Goal: Navigation & Orientation: Find specific page/section

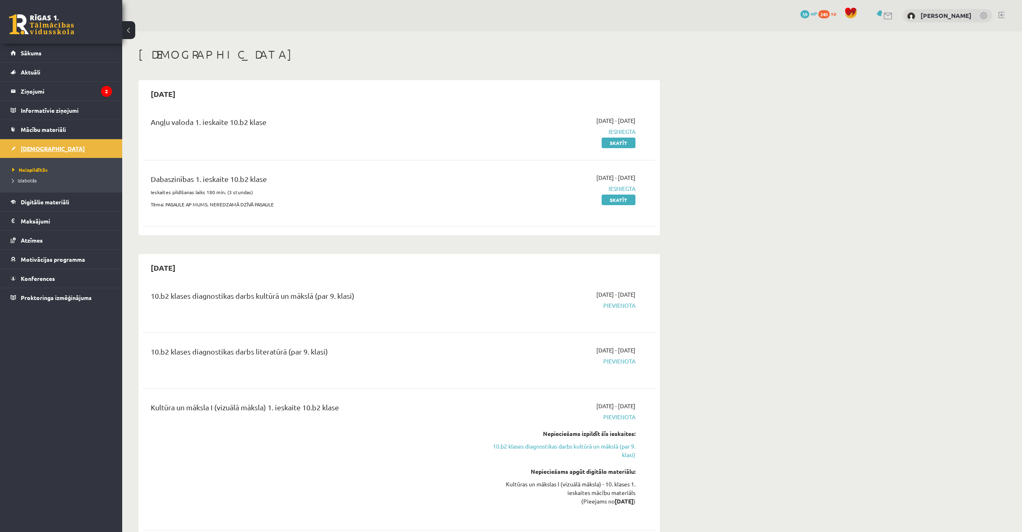
click at [59, 145] on link "[DEMOGRAPHIC_DATA]" at bounding box center [61, 148] width 101 height 19
click at [44, 57] on link "Sākums" at bounding box center [61, 53] width 101 height 19
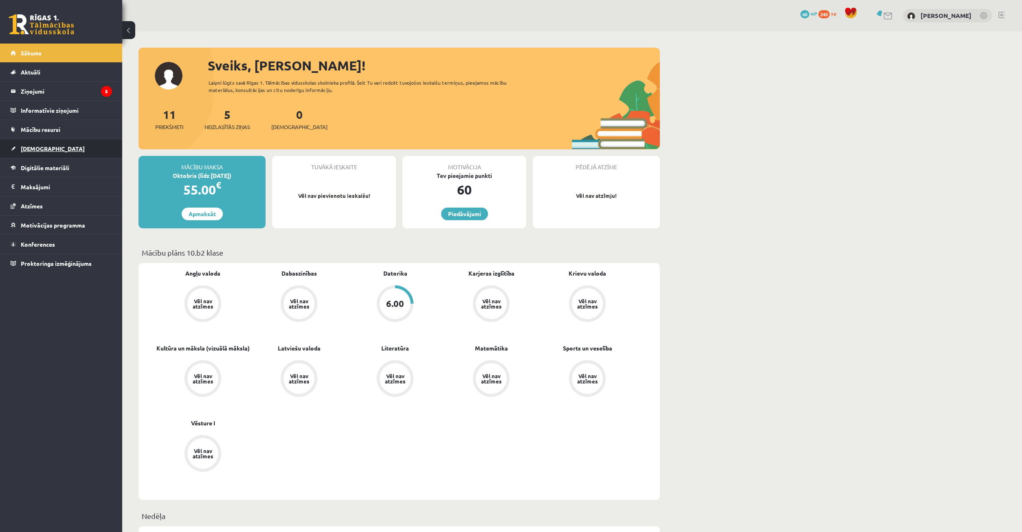
click at [55, 156] on link "[DEMOGRAPHIC_DATA]" at bounding box center [61, 148] width 101 height 19
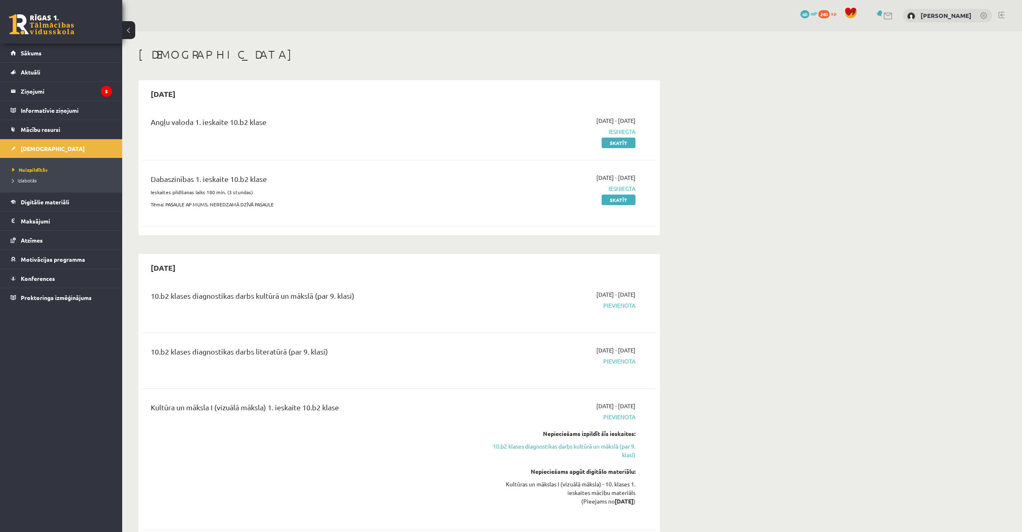
drag, startPoint x: 165, startPoint y: 129, endPoint x: 374, endPoint y: 247, distance: 239.7
click at [362, 155] on div "Angļu valoda 1. ieskaite 10.b2 klase 2025-09-01 - 2025-09-15 Iesniegta Skatīt" at bounding box center [399, 131] width 513 height 47
drag, startPoint x: 411, startPoint y: 101, endPoint x: 373, endPoint y: 104, distance: 38.0
click at [396, 108] on div "Angļu valoda 1. ieskaite 10.b2 klase 2025-09-01 - 2025-09-15 Iesniegta Skatīt" at bounding box center [399, 131] width 513 height 47
click at [374, 100] on div "2025-09-15 Angļu valoda 1. ieskaite 10.b2 klase 2025-09-01 - 2025-09-15 Iesnieg…" at bounding box center [399, 157] width 521 height 155
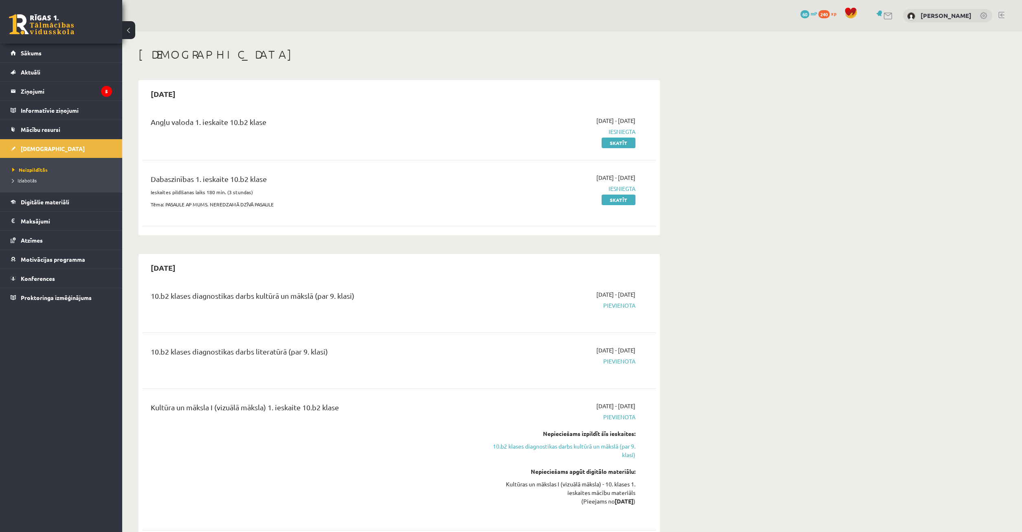
drag, startPoint x: 375, startPoint y: 70, endPoint x: 380, endPoint y: 51, distance: 19.4
drag, startPoint x: 464, startPoint y: 36, endPoint x: 451, endPoint y: 75, distance: 41.2
click at [59, 129] on span "Mācību resursi" at bounding box center [41, 129] width 40 height 7
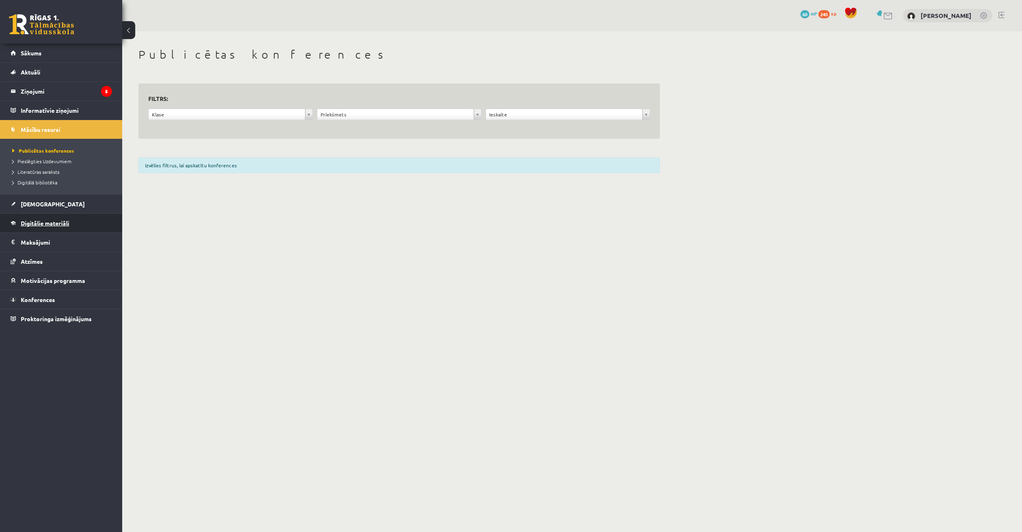
click at [65, 224] on span "Digitālie materiāli" at bounding box center [45, 223] width 48 height 7
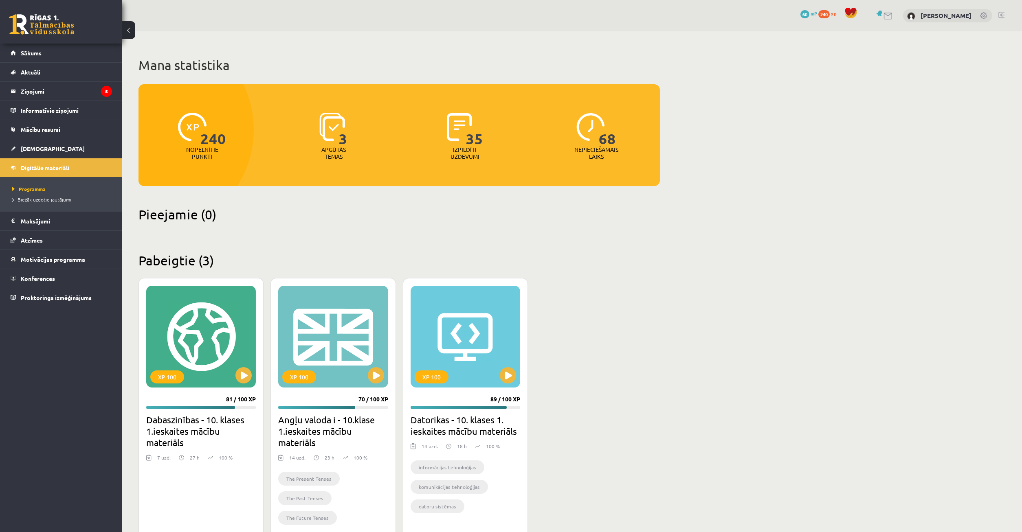
scroll to position [25, 0]
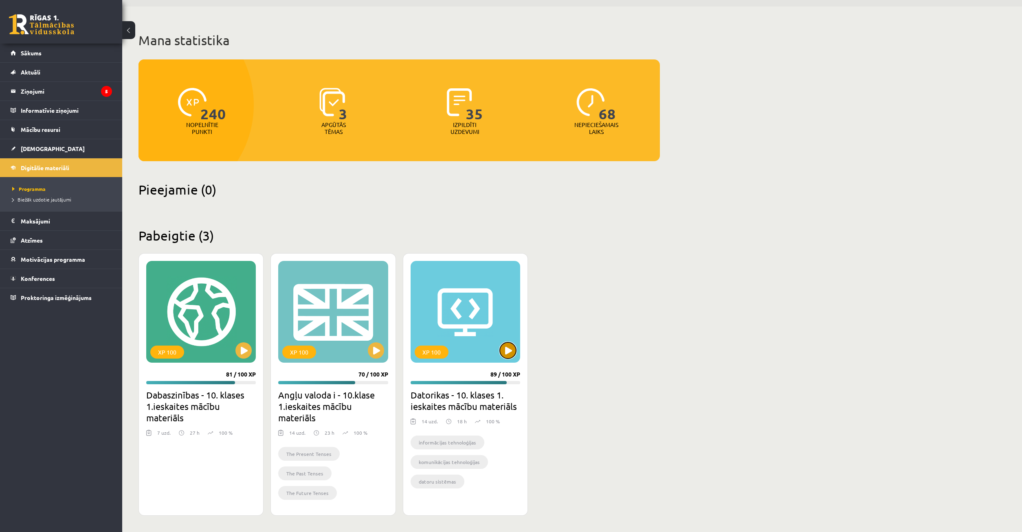
click at [510, 347] on button at bounding box center [508, 351] width 16 height 16
click at [526, 355] on div "XP 100 89 / 100 XP Datorikas - 10. klases 1. ieskaites mācību materiāls 14 uzd.…" at bounding box center [465, 384] width 125 height 263
click at [497, 355] on div "XP 100" at bounding box center [466, 312] width 110 height 102
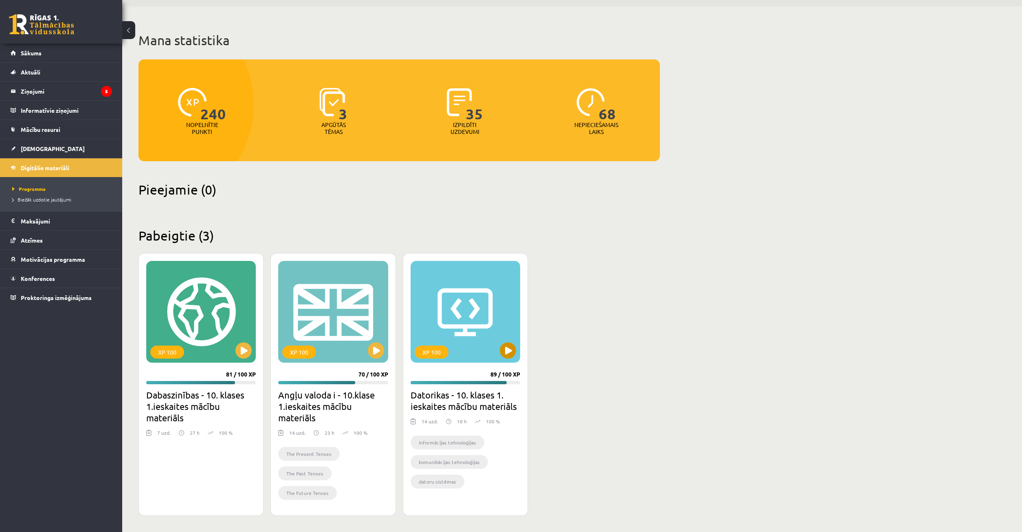
click at [518, 349] on div "XP 100" at bounding box center [466, 312] width 110 height 102
click at [590, 347] on div "XP 100 81 / 100 XP Dabaszinības - 10. klases 1.ieskaites mācību materiāls 7 uzd…" at bounding box center [399, 384] width 521 height 263
click at [194, 330] on div "XP 100" at bounding box center [201, 312] width 110 height 102
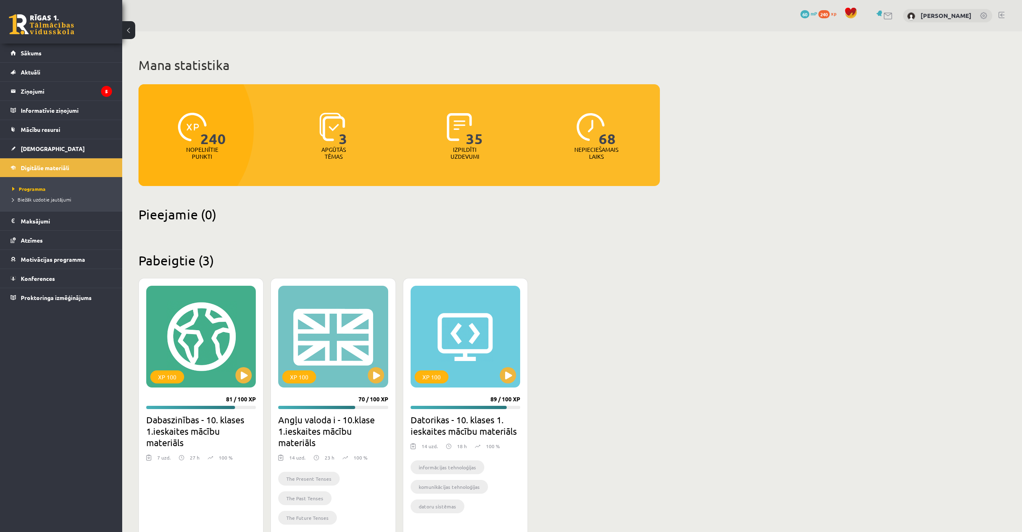
scroll to position [25, 0]
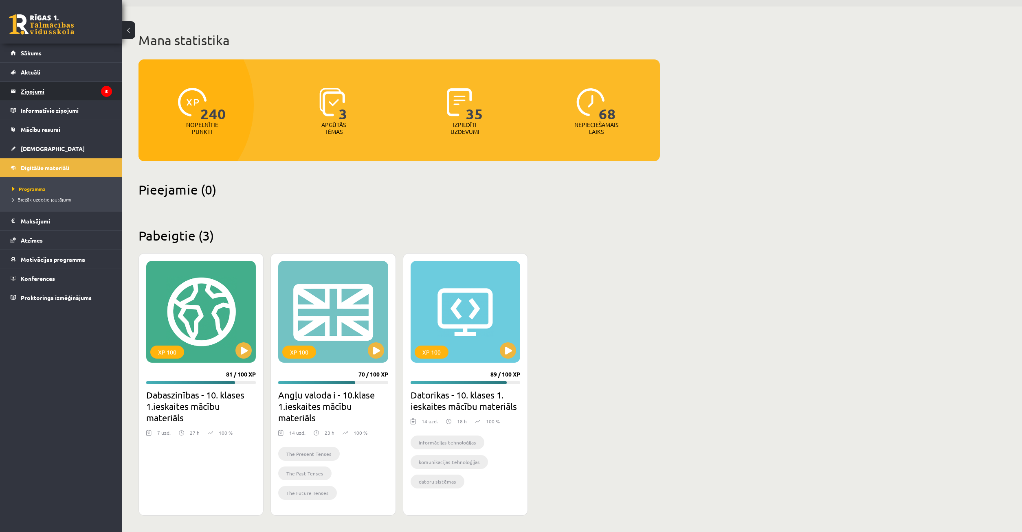
click at [55, 90] on legend "Ziņojumi 5" at bounding box center [66, 91] width 91 height 19
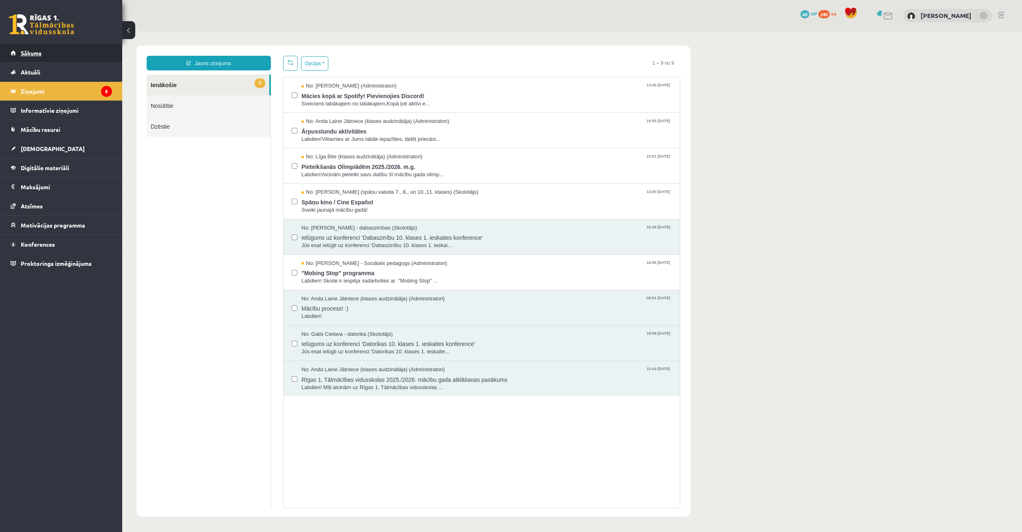
click at [40, 50] on span "Sākums" at bounding box center [31, 52] width 21 height 7
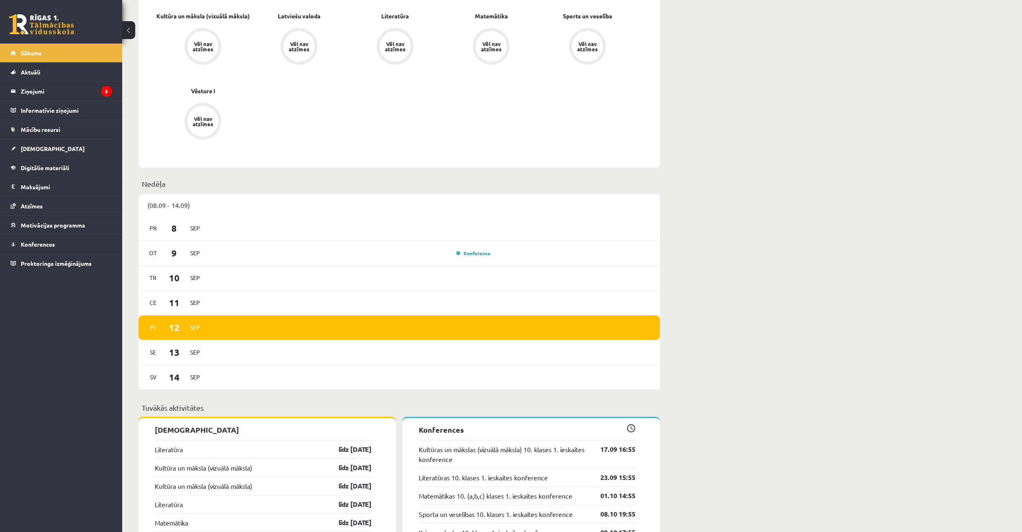
scroll to position [499, 0]
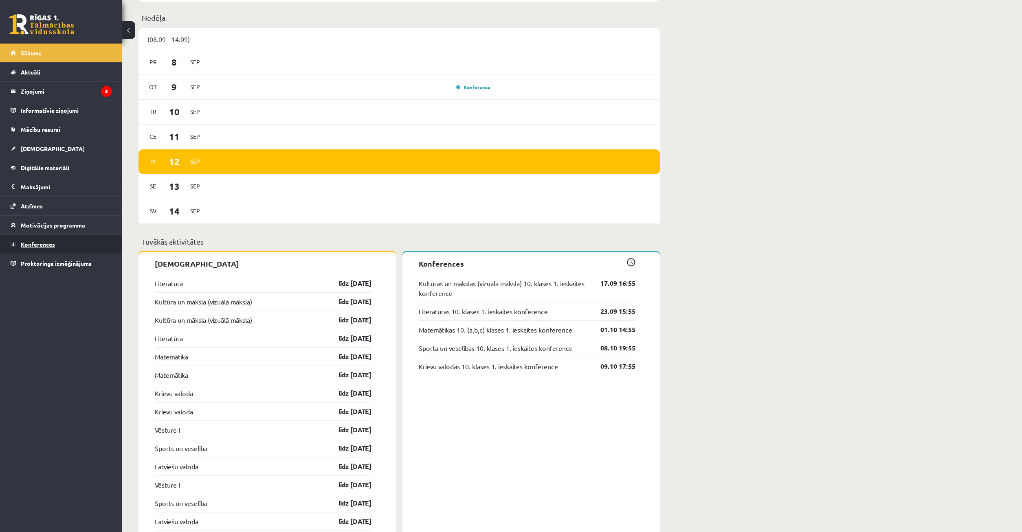
click at [36, 246] on span "Konferences" at bounding box center [38, 244] width 34 height 7
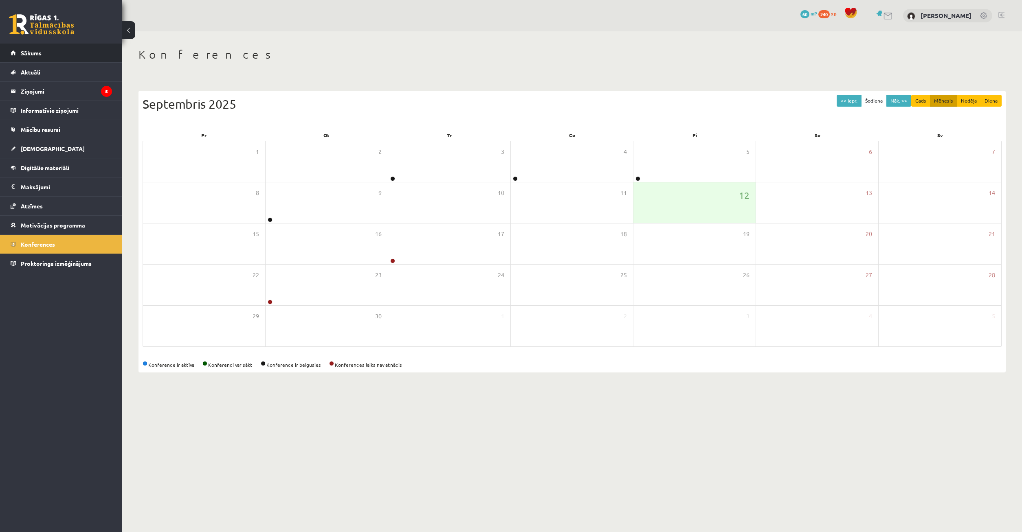
click at [45, 53] on link "Sākums" at bounding box center [61, 53] width 101 height 19
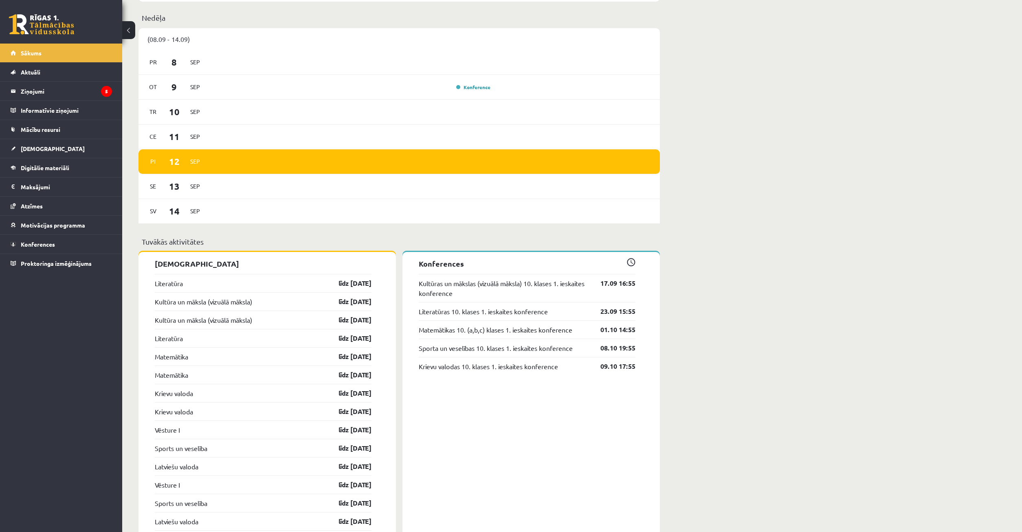
scroll to position [499, 0]
